Goal: Task Accomplishment & Management: Manage account settings

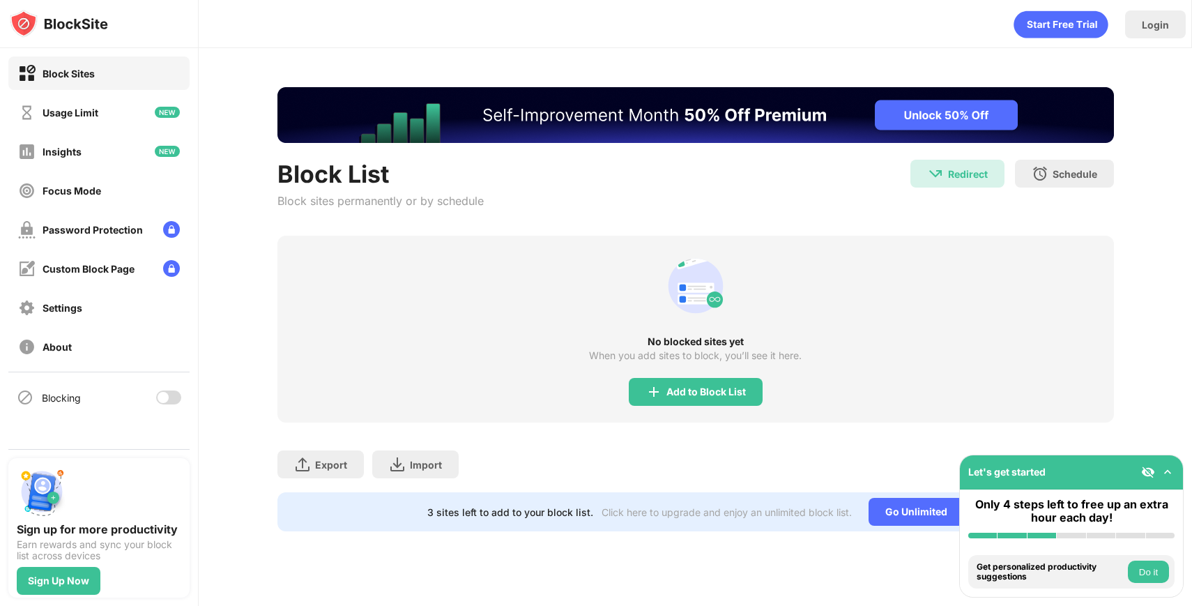
click at [172, 395] on div at bounding box center [168, 398] width 25 height 14
click at [176, 398] on div at bounding box center [174, 397] width 11 height 11
click at [175, 397] on div at bounding box center [168, 398] width 25 height 14
click at [153, 407] on div "Blocking" at bounding box center [98, 397] width 181 height 33
click at [158, 400] on div at bounding box center [168, 398] width 25 height 14
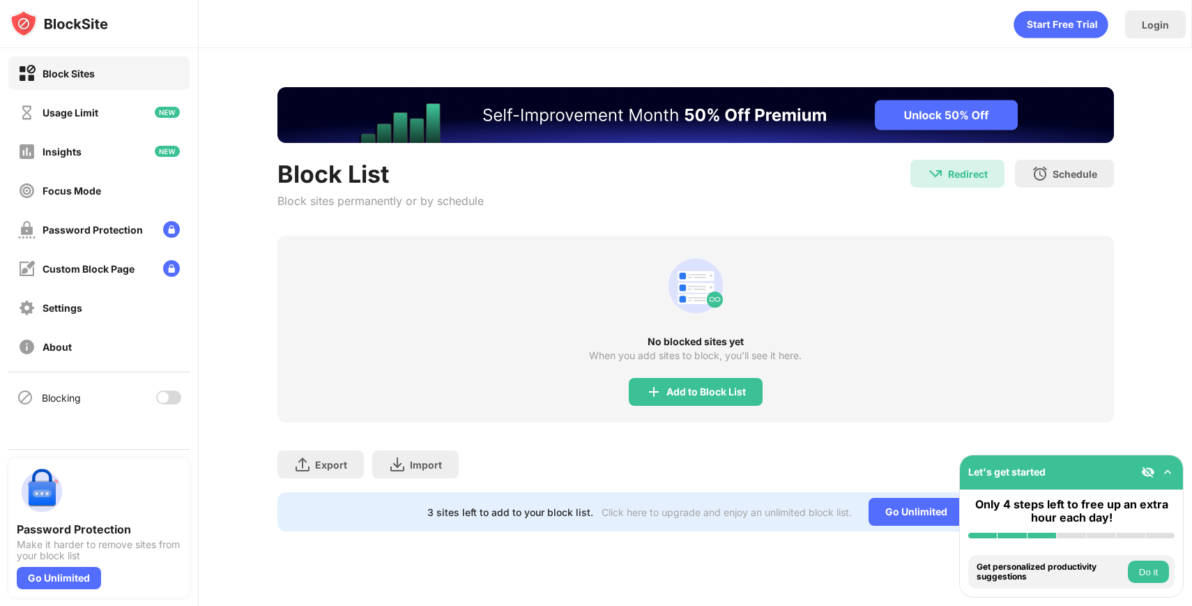
click at [169, 397] on div at bounding box center [168, 398] width 25 height 14
click at [171, 396] on div at bounding box center [174, 397] width 11 height 11
click at [179, 394] on div at bounding box center [168, 398] width 25 height 14
click at [180, 401] on div "Blocking" at bounding box center [98, 397] width 181 height 33
click at [171, 401] on div at bounding box center [174, 397] width 11 height 11
